Goal: Contribute content: Contribute content

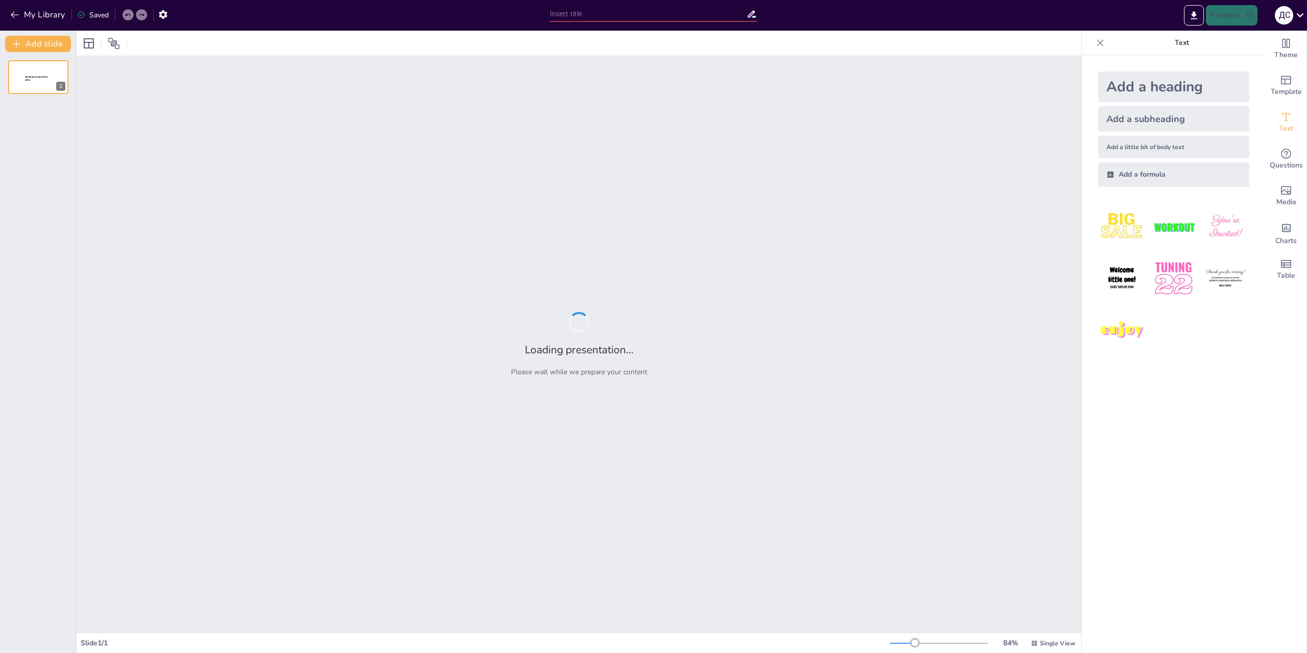
type input "Imported [PERSON_NAME] др.pptx"
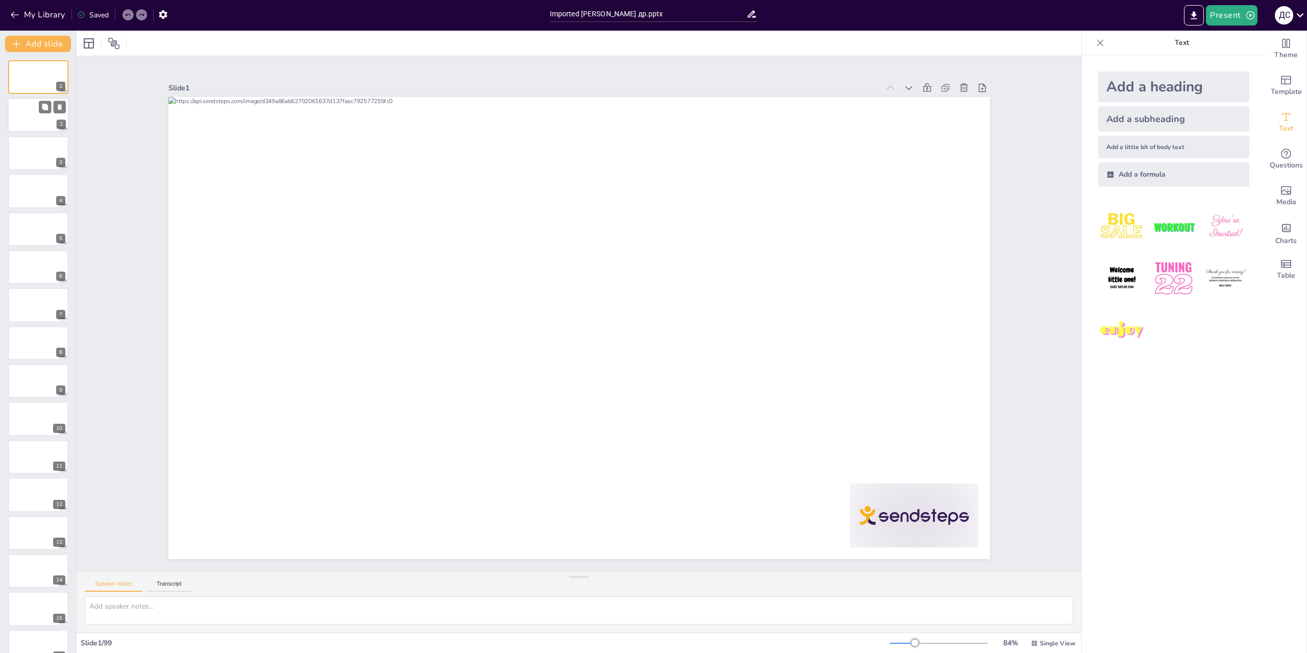
click at [28, 108] on div at bounding box center [38, 115] width 61 height 35
click at [35, 66] on div at bounding box center [38, 77] width 61 height 35
click at [41, 154] on div at bounding box center [38, 153] width 61 height 35
click at [40, 86] on div at bounding box center [38, 77] width 61 height 35
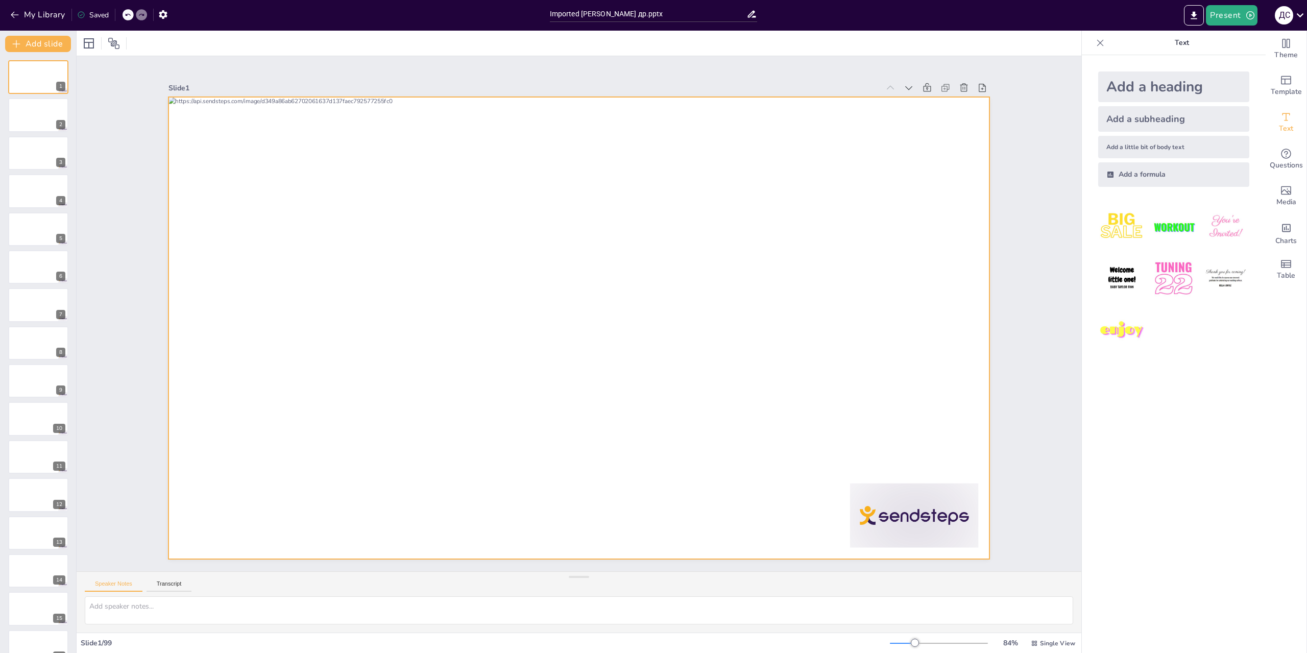
click at [685, 183] on div at bounding box center [571, 325] width 936 height 856
click at [647, 307] on div at bounding box center [586, 301] width 942 height 810
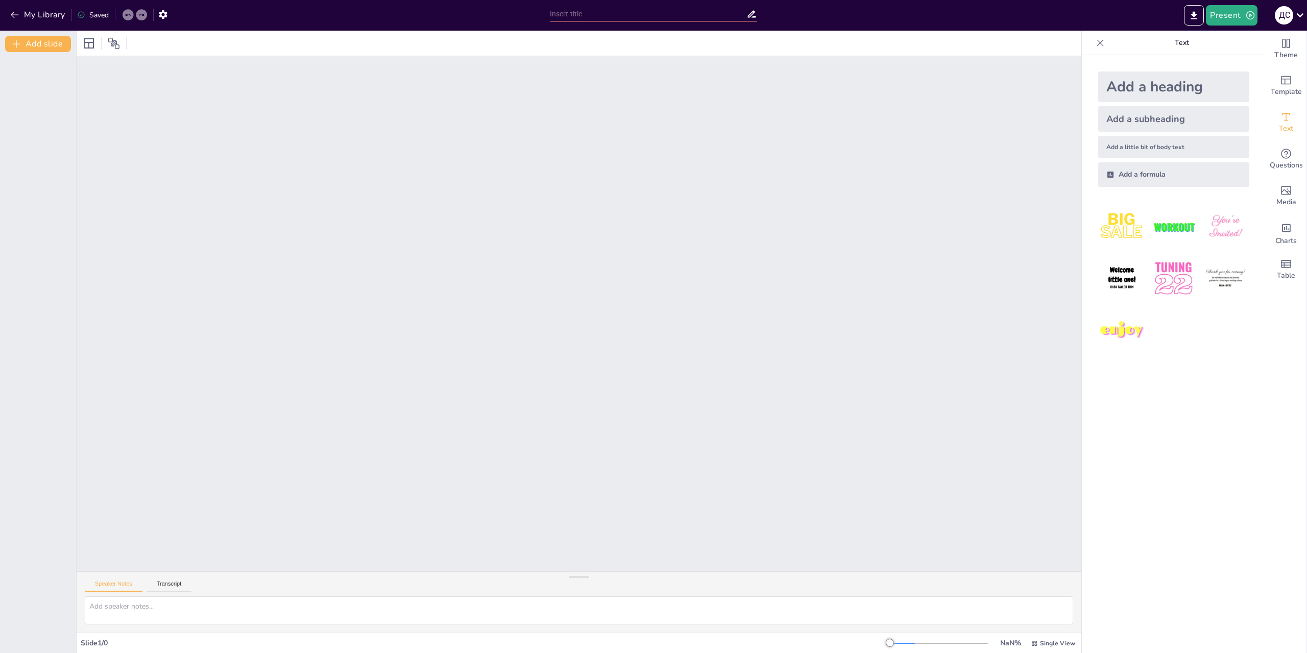
click at [609, 148] on div at bounding box center [579, 313] width 1005 height 515
click at [152, 612] on textarea at bounding box center [579, 610] width 988 height 28
click at [88, 42] on icon at bounding box center [89, 43] width 10 height 10
click at [109, 43] on icon at bounding box center [114, 43] width 12 height 12
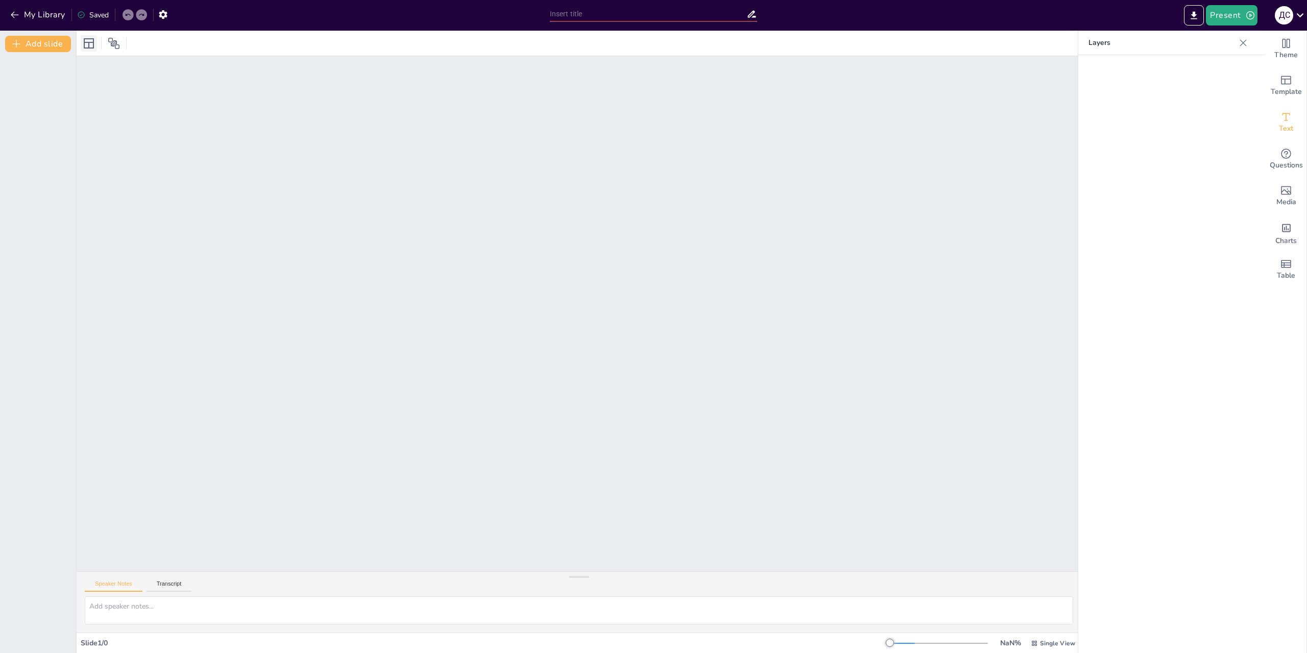
click at [89, 40] on icon at bounding box center [89, 43] width 12 height 12
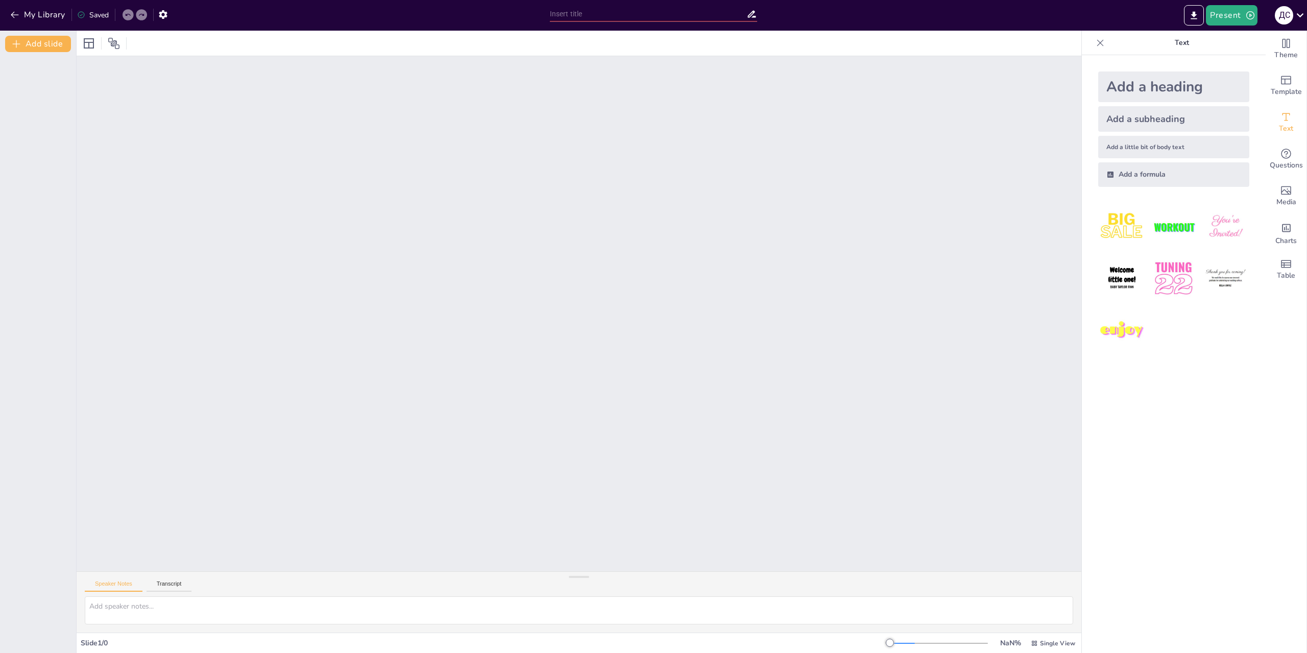
click at [453, 345] on div at bounding box center [579, 313] width 1005 height 515
click at [1120, 229] on img at bounding box center [1121, 226] width 47 height 47
click at [1121, 226] on img at bounding box center [1121, 226] width 47 height 47
click at [309, 259] on div at bounding box center [579, 313] width 1005 height 515
click at [1276, 54] on span "Theme" at bounding box center [1285, 55] width 23 height 11
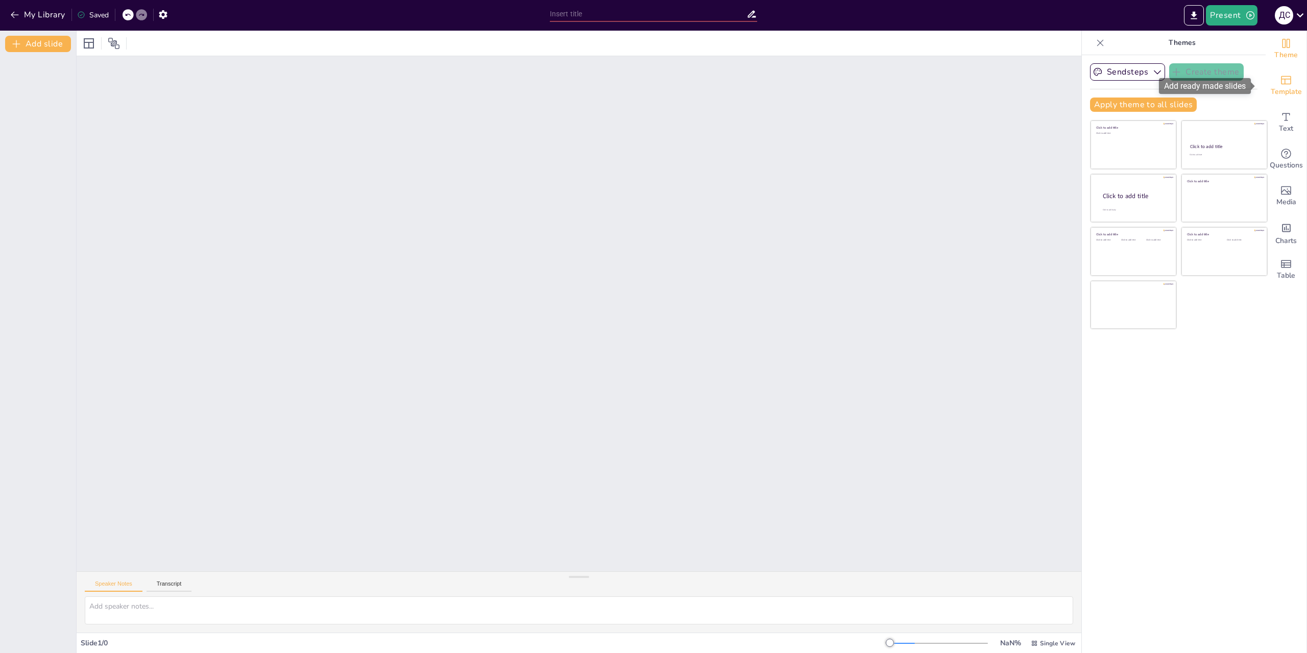
click at [1279, 86] on span "Template" at bounding box center [1286, 91] width 31 height 11
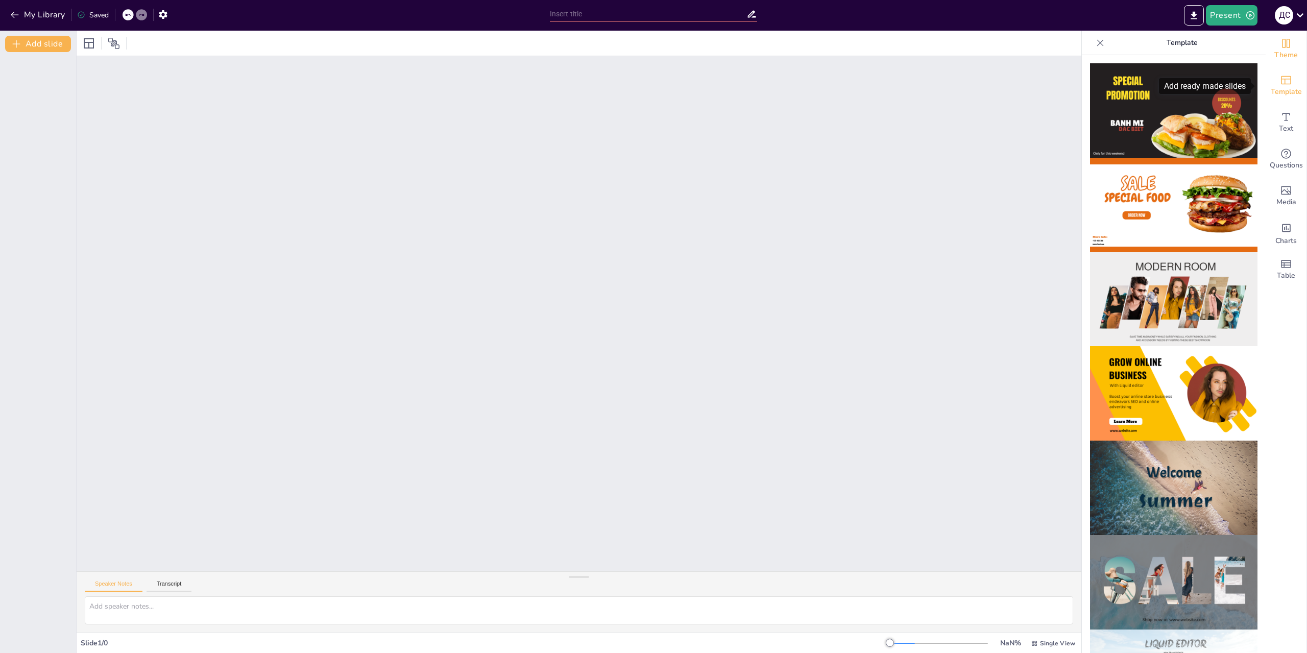
click at [1280, 58] on span "Theme" at bounding box center [1285, 55] width 23 height 11
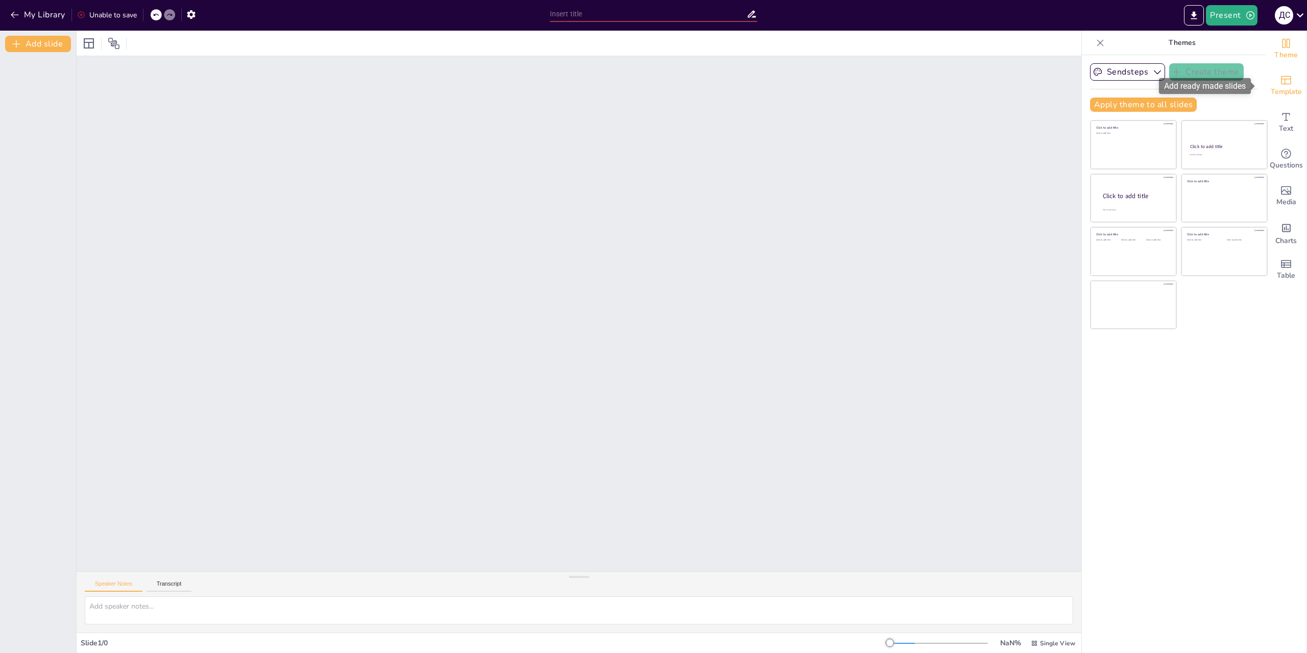
click at [1281, 82] on icon "Add ready made slides" at bounding box center [1286, 80] width 10 height 9
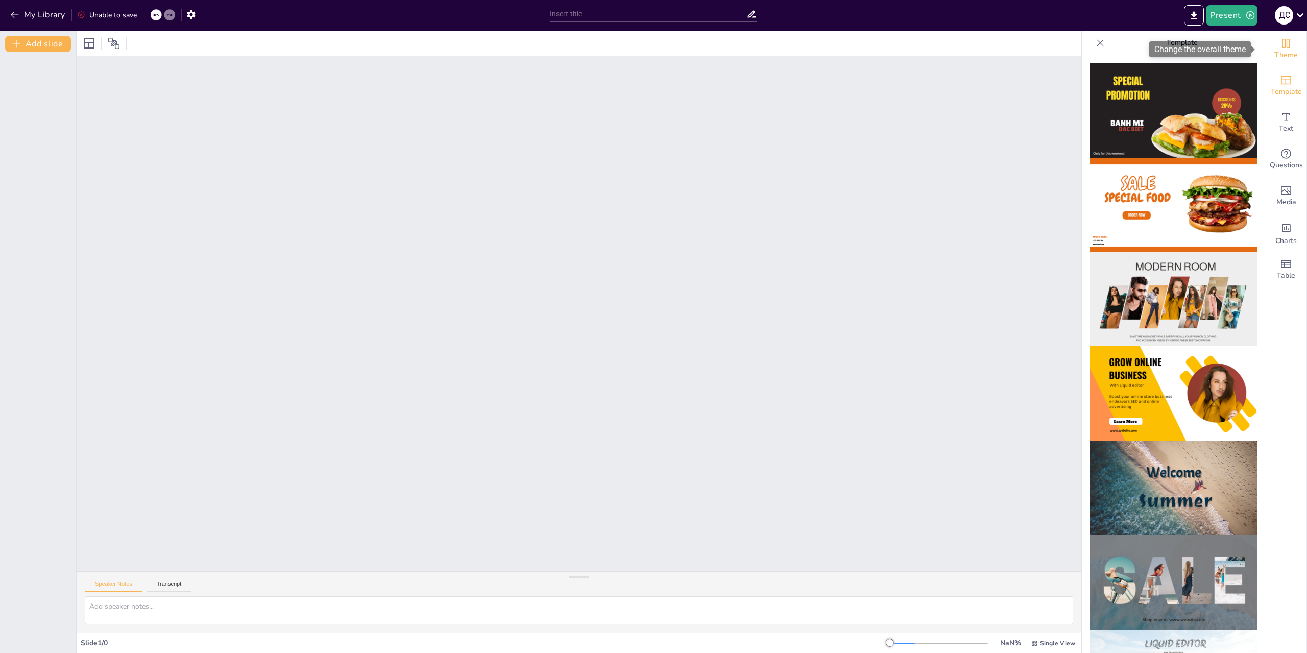
click at [1277, 50] on span "Theme" at bounding box center [1285, 55] width 23 height 11
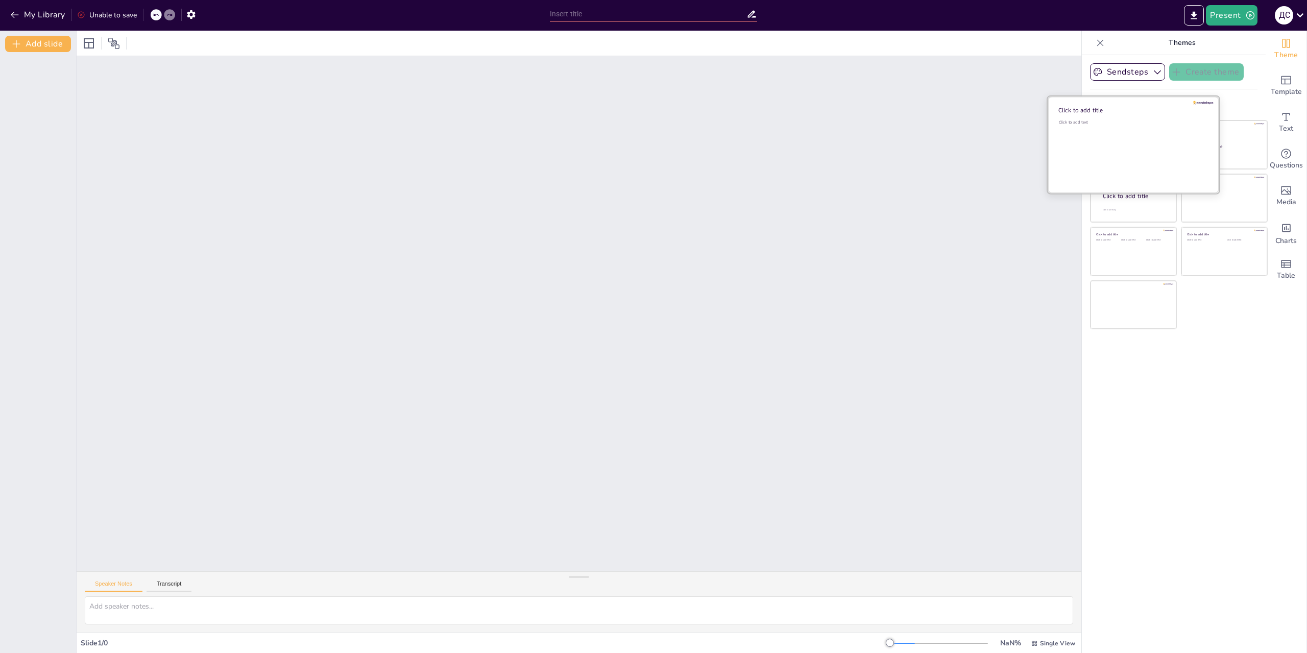
click at [1147, 127] on div "Click to add text" at bounding box center [1132, 150] width 146 height 63
click at [1137, 137] on div "Click to add text" at bounding box center [1132, 150] width 146 height 63
drag, startPoint x: 1138, startPoint y: 151, endPoint x: 762, endPoint y: 176, distance: 376.6
click at [762, 176] on div "Document fonts Popular fonts Lato Montserrat Open Sans Oswald Poppins Raleway R…" at bounding box center [653, 342] width 1307 height 622
click at [1136, 103] on button "Apply theme to all slides" at bounding box center [1143, 105] width 107 height 14
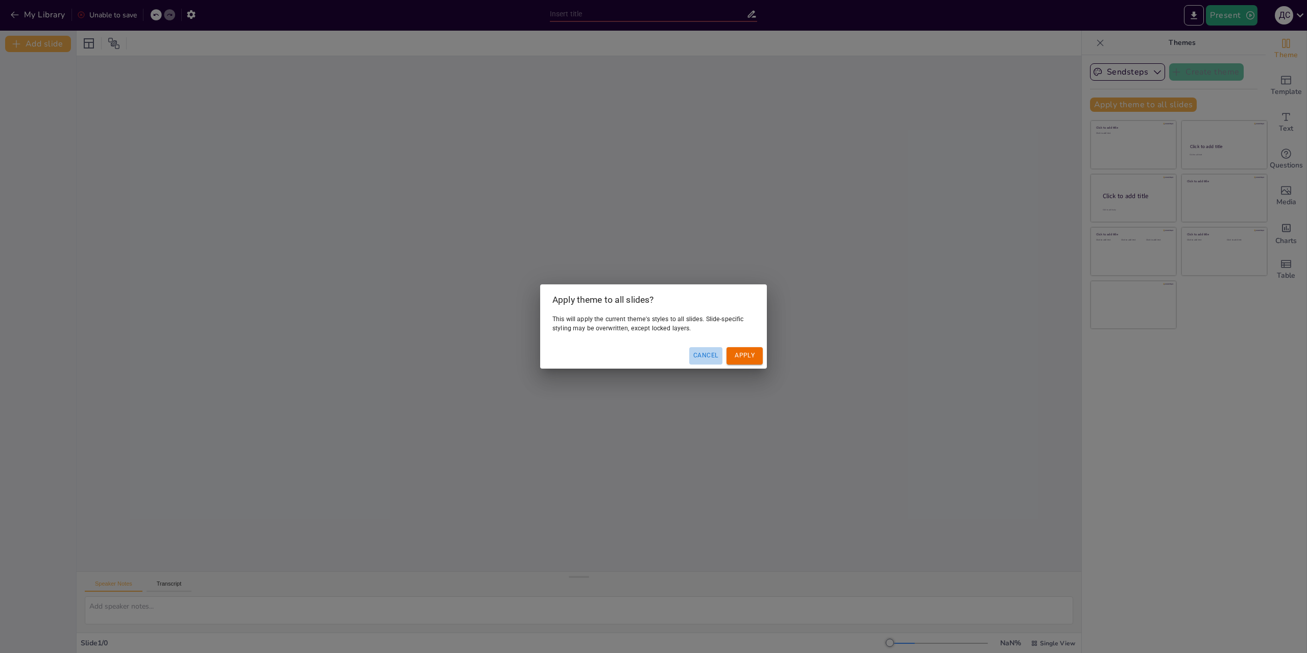
click at [697, 353] on button "Cancel" at bounding box center [705, 355] width 33 height 17
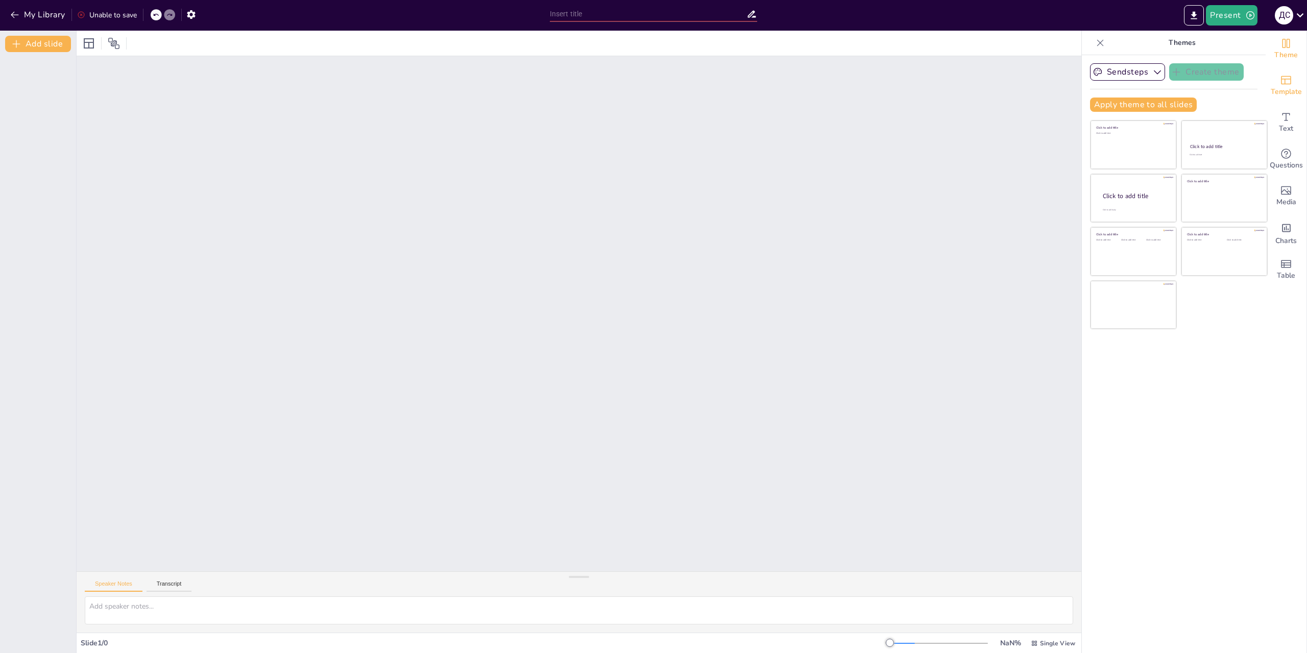
click at [1285, 83] on div "Template" at bounding box center [1286, 85] width 41 height 37
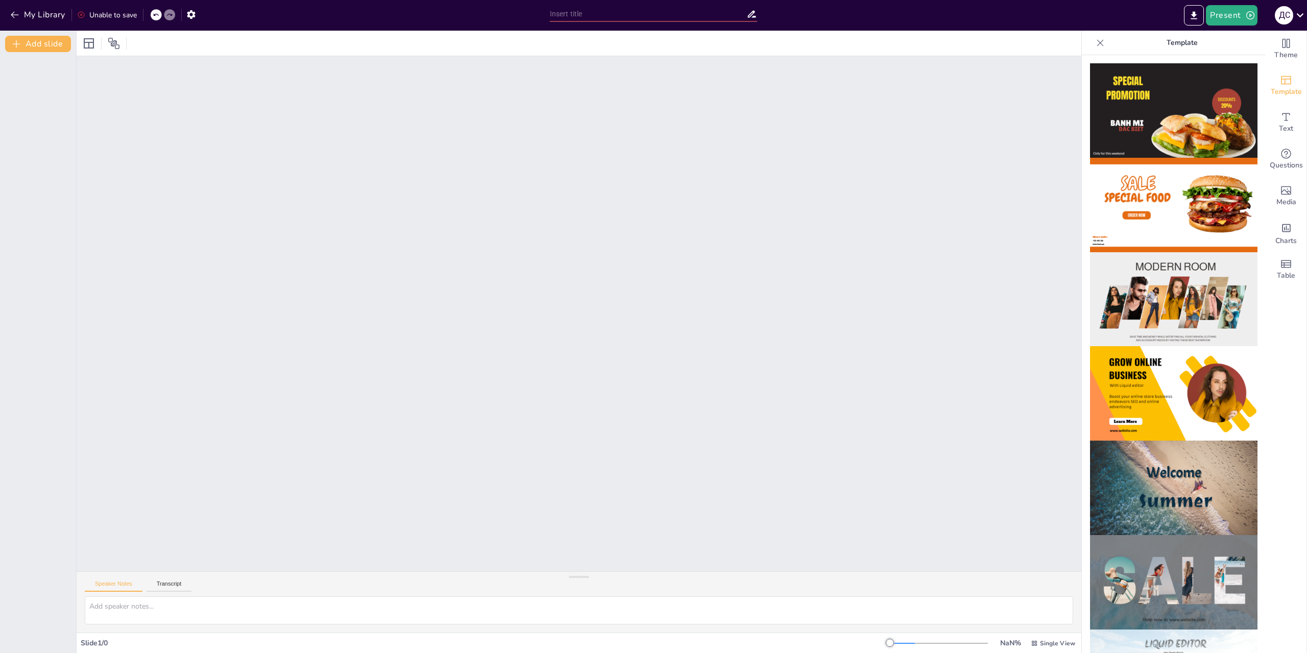
click at [1131, 109] on img at bounding box center [1173, 110] width 167 height 94
